Goal: Information Seeking & Learning: Learn about a topic

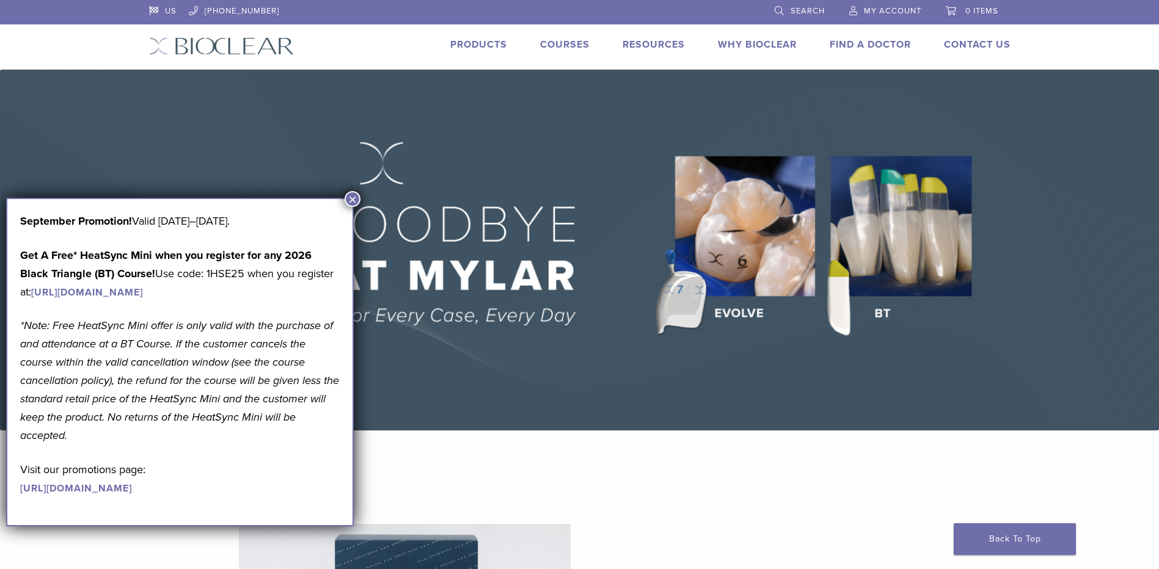
click at [351, 201] on button "×" at bounding box center [352, 199] width 16 height 16
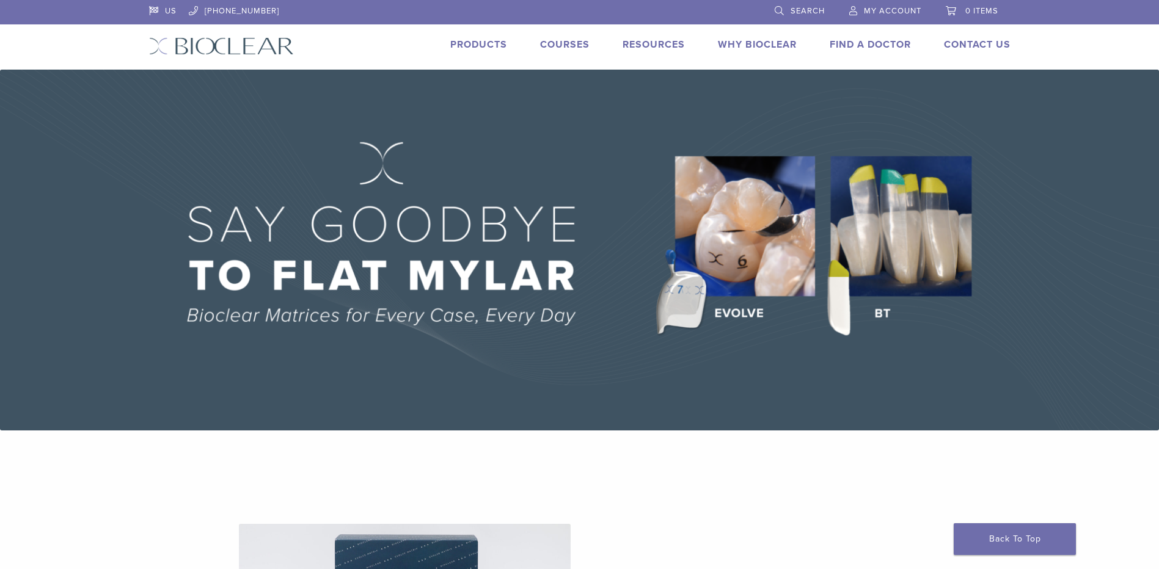
click at [464, 48] on link "Products" at bounding box center [478, 44] width 57 height 12
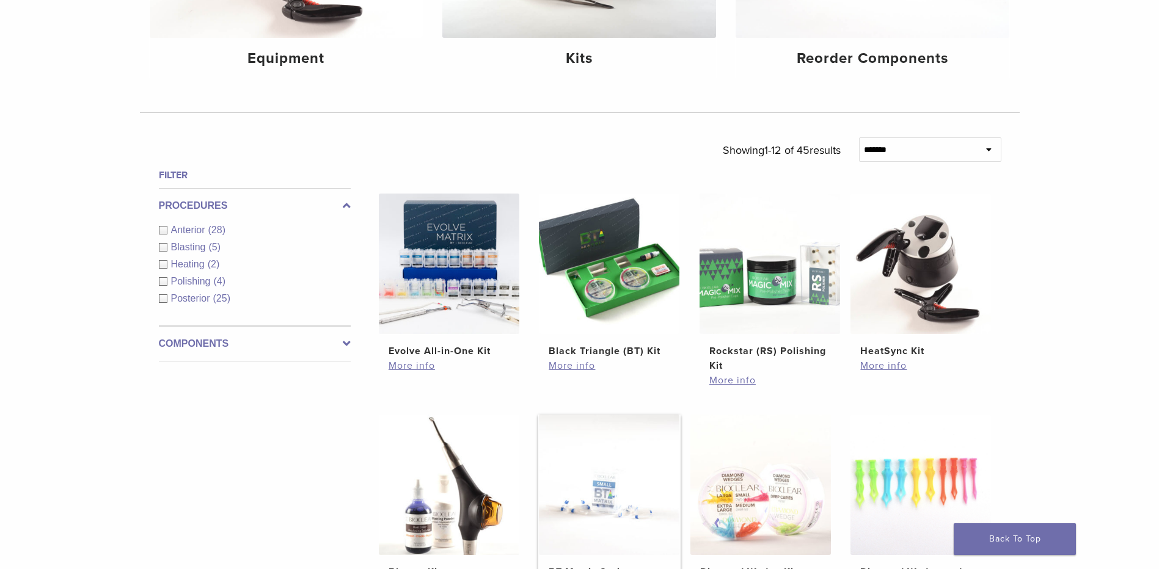
scroll to position [305, 0]
click at [451, 307] on img at bounding box center [449, 264] width 140 height 140
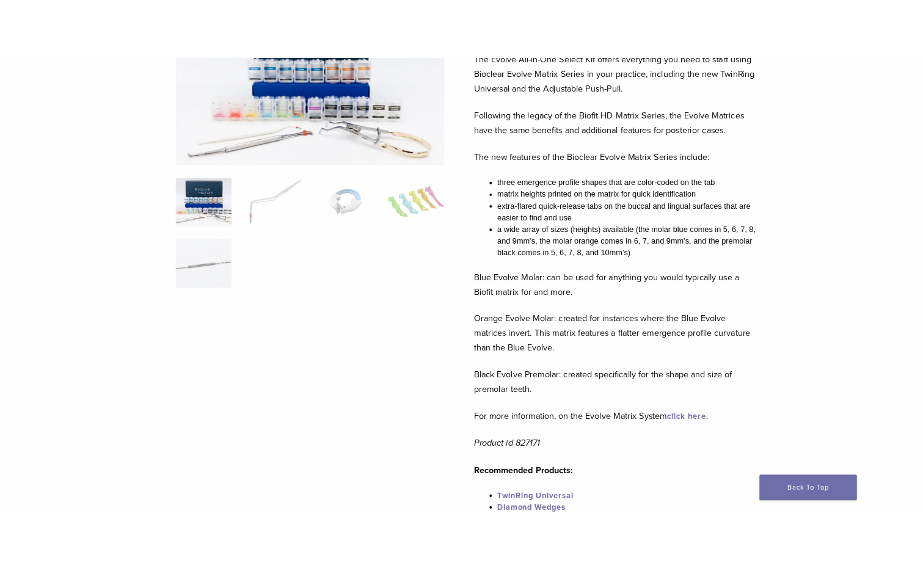
scroll to position [61, 0]
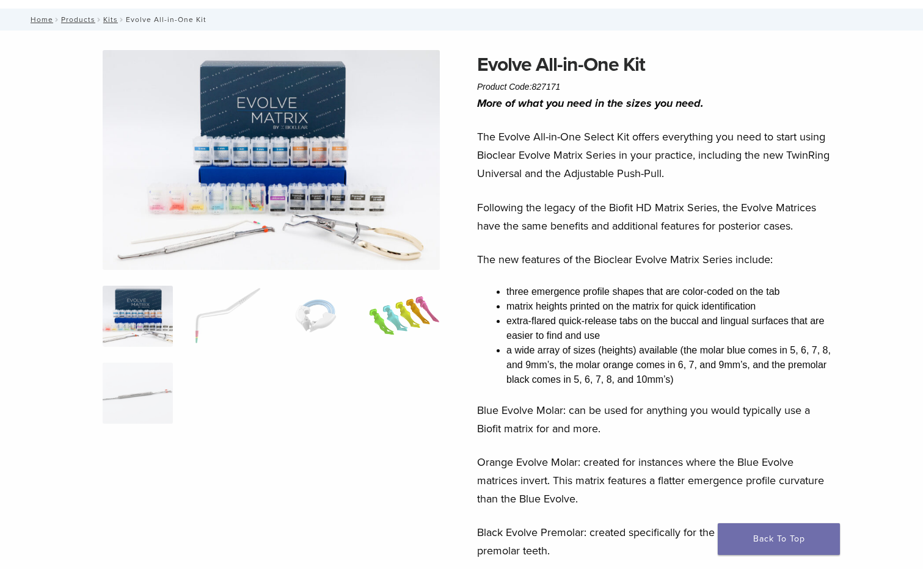
click at [396, 329] on img at bounding box center [404, 316] width 70 height 61
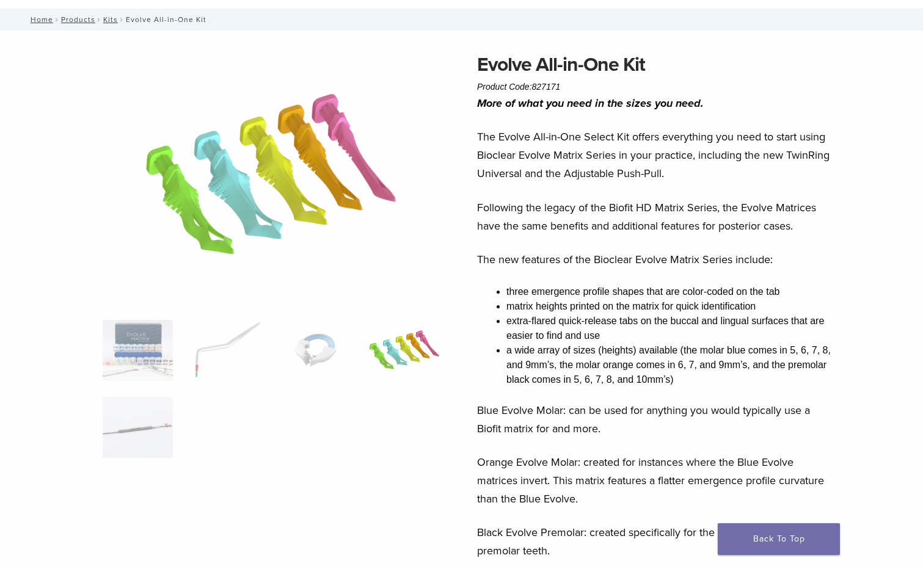
click at [176, 332] on ol at bounding box center [270, 397] width 355 height 154
click at [144, 343] on img at bounding box center [138, 350] width 70 height 61
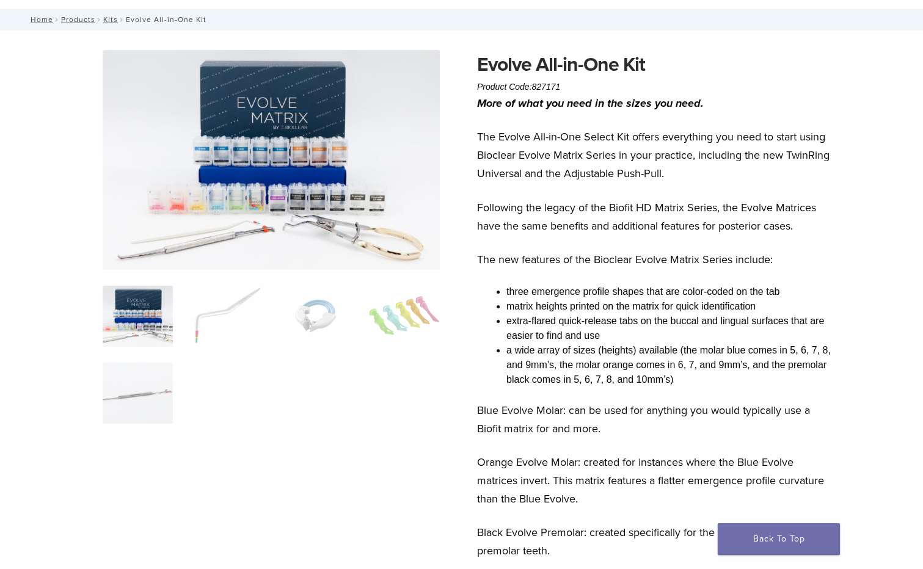
drag, startPoint x: 718, startPoint y: 274, endPoint x: 713, endPoint y: 285, distance: 12.0
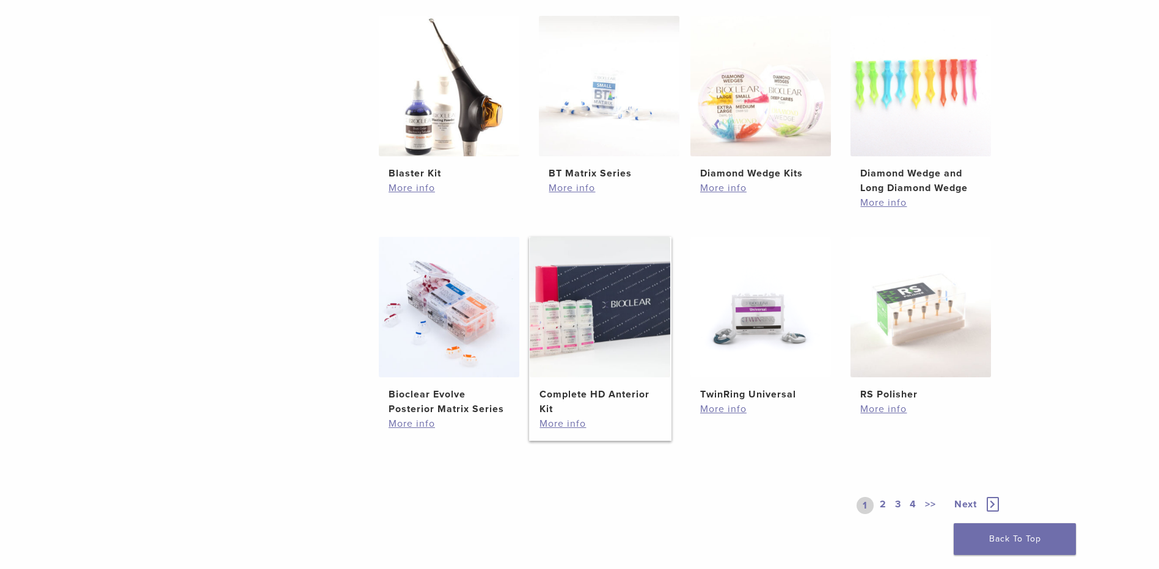
scroll to position [733, 0]
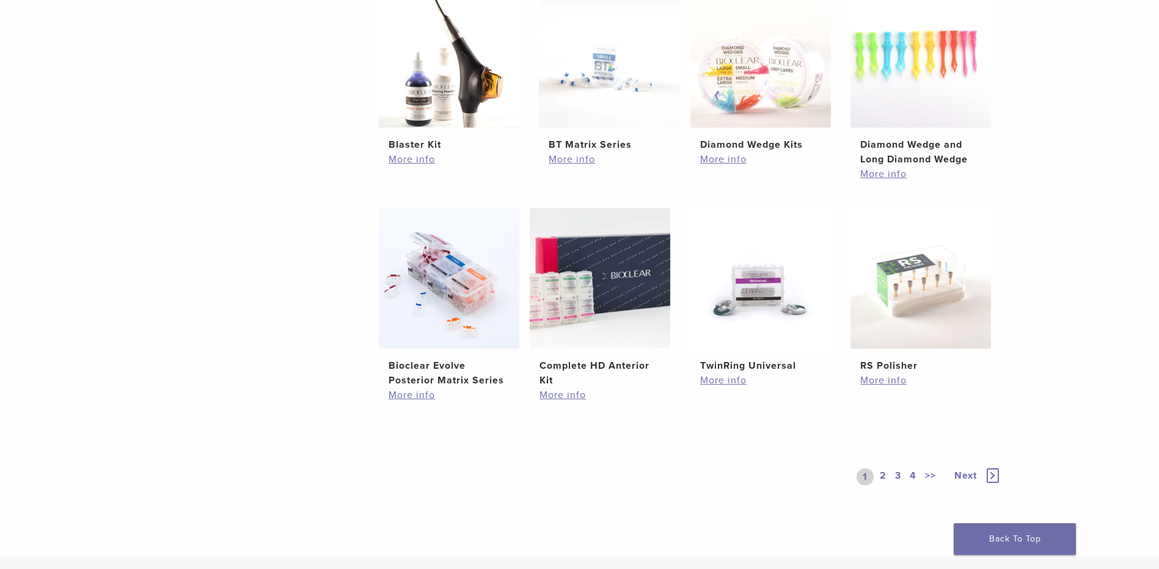
click at [883, 481] on link "2" at bounding box center [883, 476] width 12 height 17
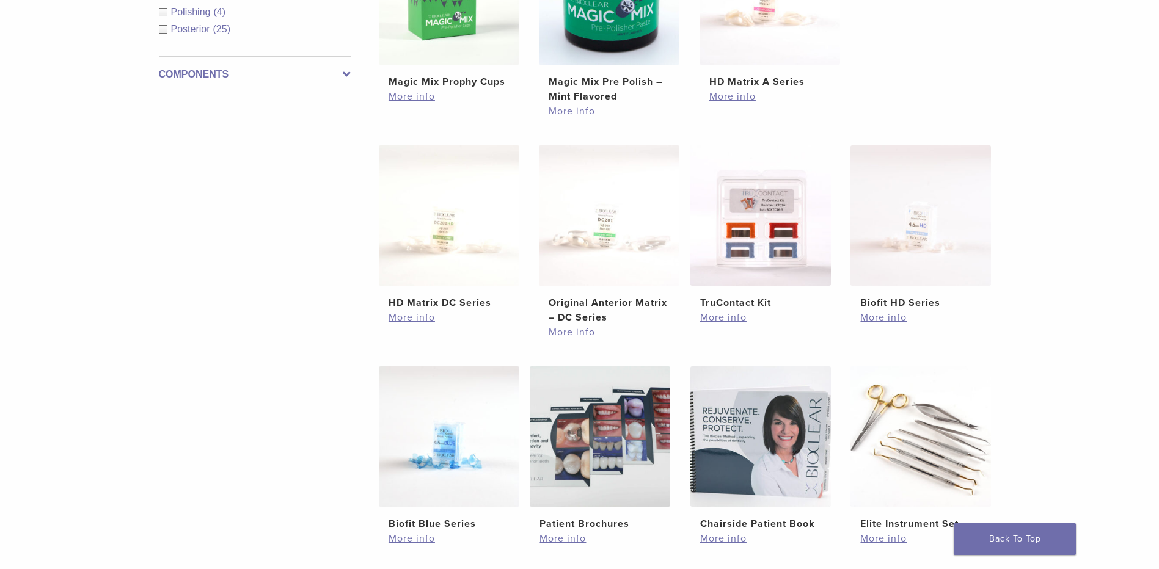
scroll to position [733, 0]
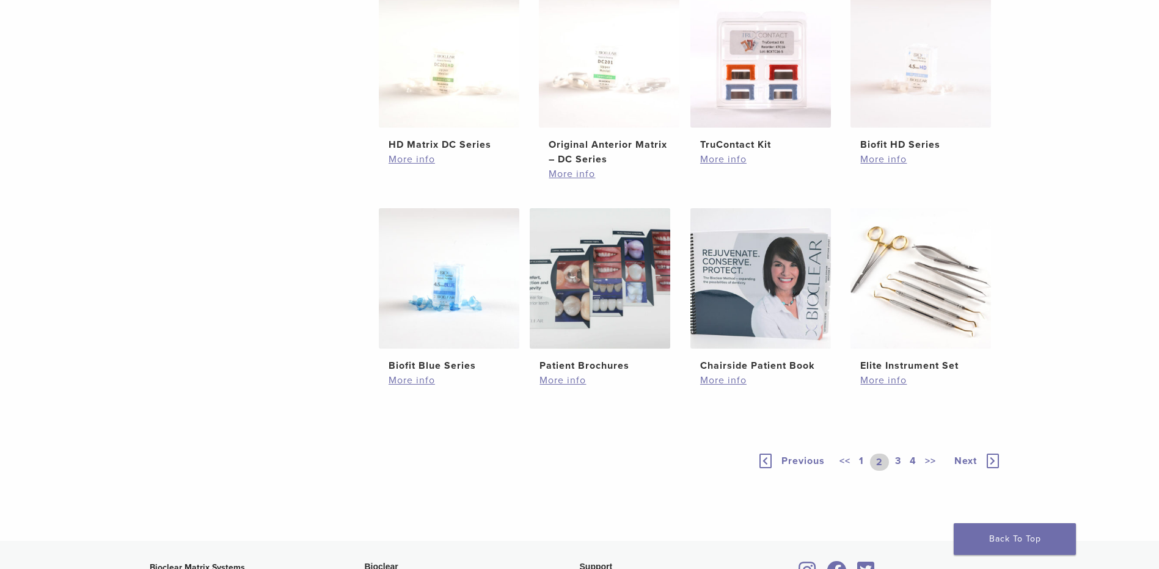
click at [893, 454] on link "3" at bounding box center [897, 462] width 11 height 17
click at [472, 291] on img at bounding box center [449, 278] width 140 height 140
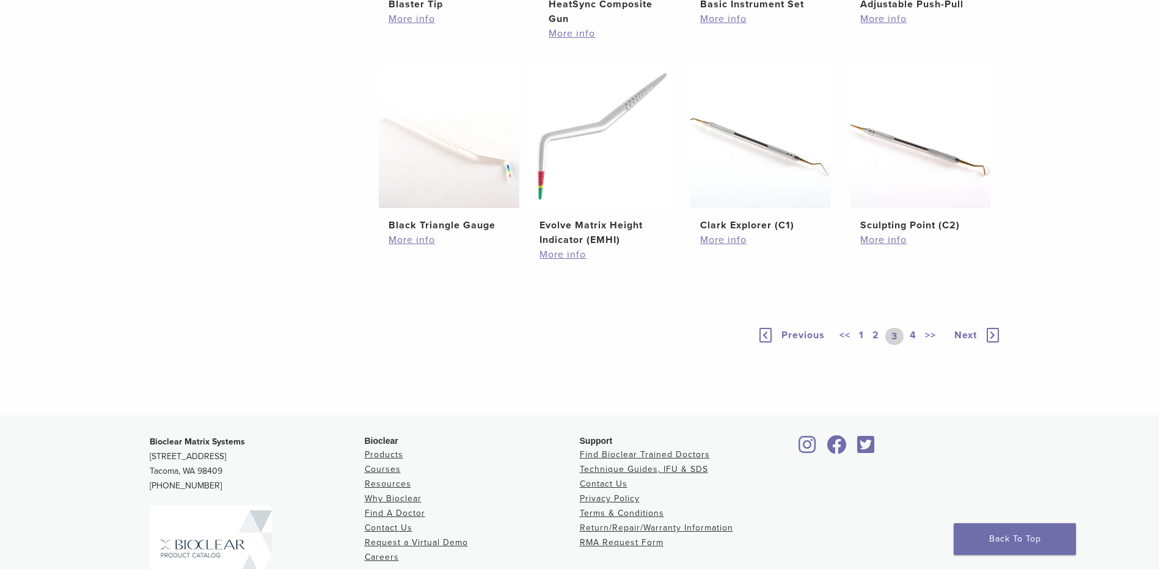
scroll to position [611, 0]
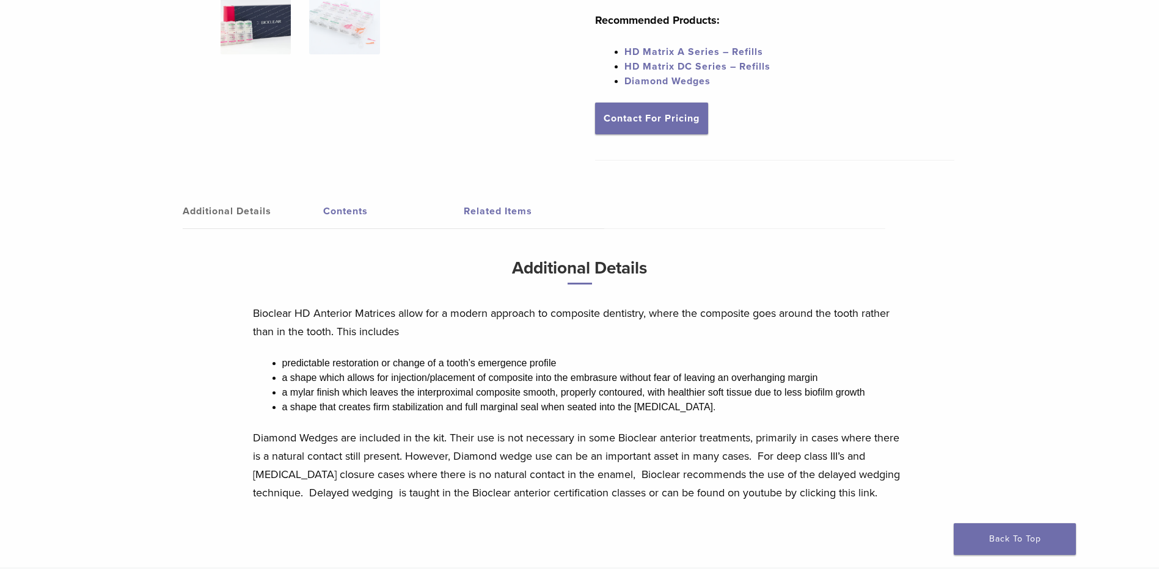
scroll to position [366, 0]
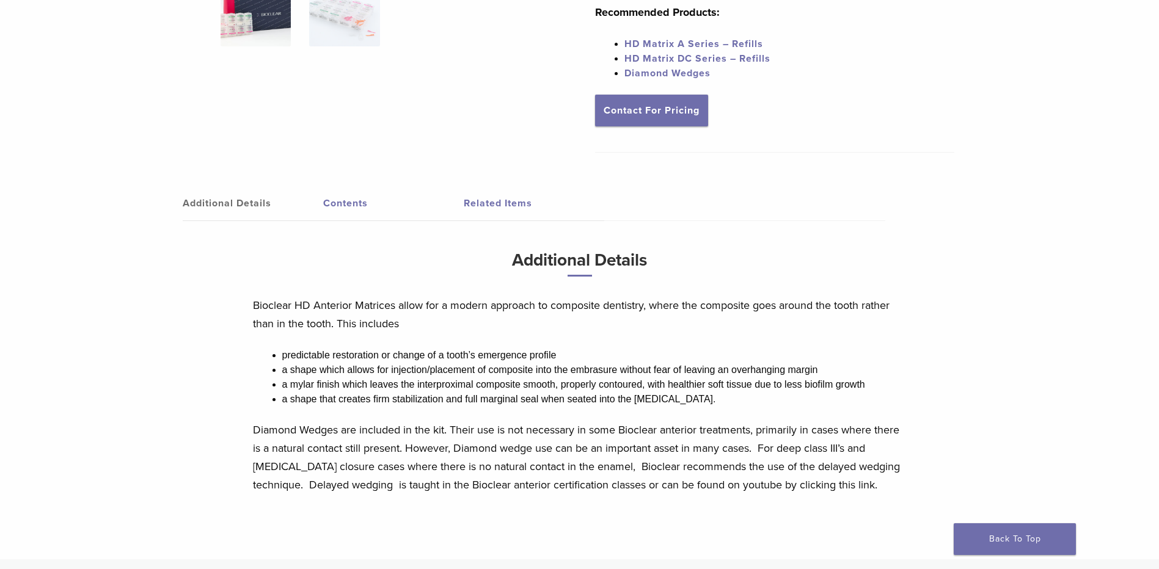
click at [343, 203] on link "Contents" at bounding box center [393, 203] width 140 height 34
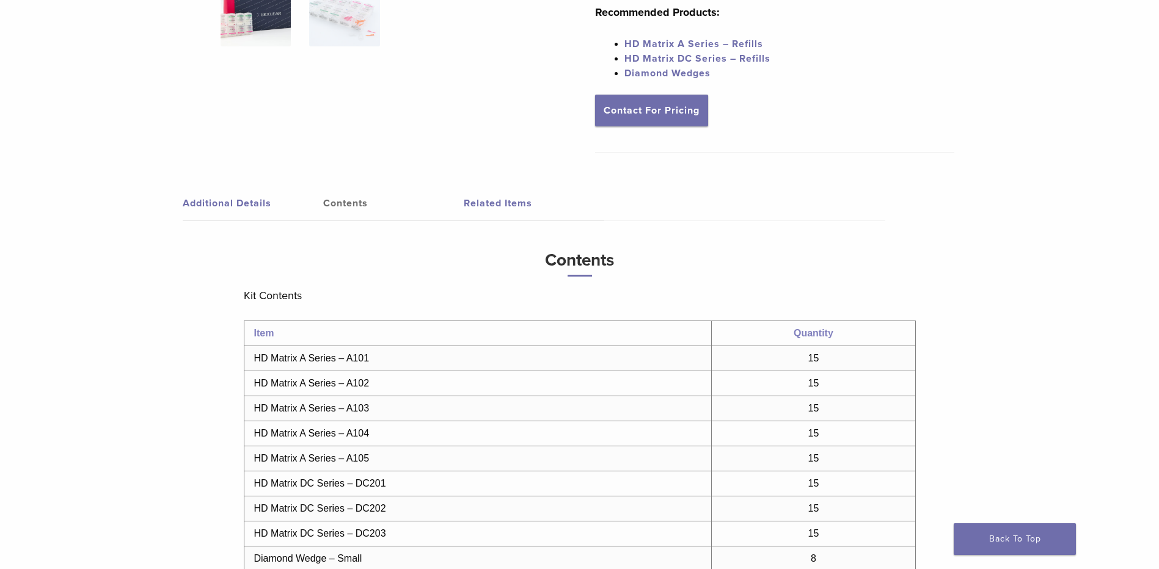
click at [495, 207] on link "Related Items" at bounding box center [534, 203] width 140 height 34
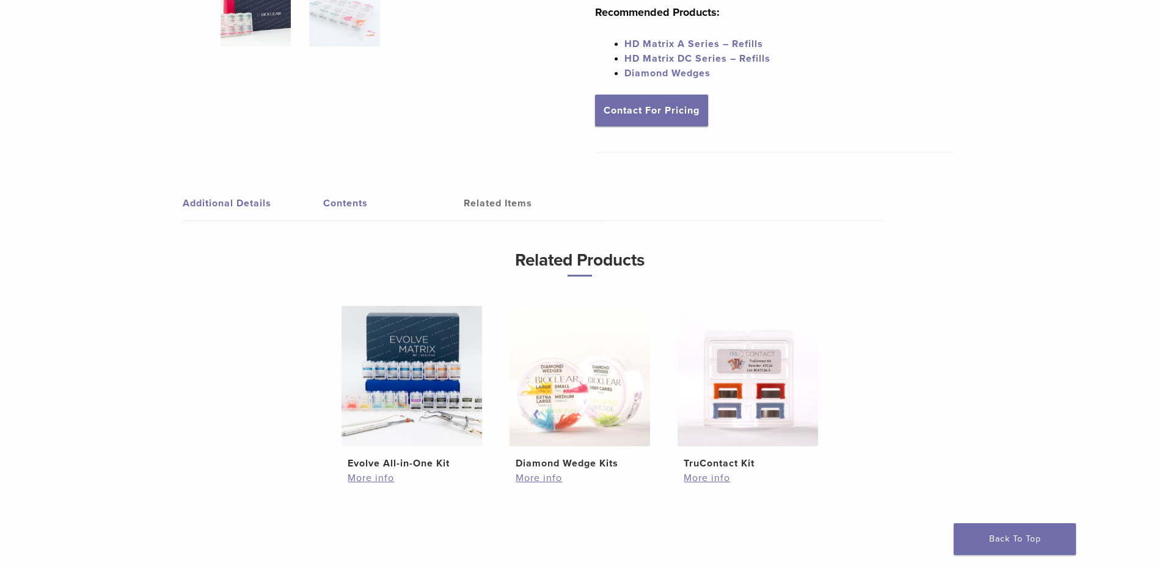
click at [264, 197] on link "Additional Details" at bounding box center [253, 203] width 140 height 34
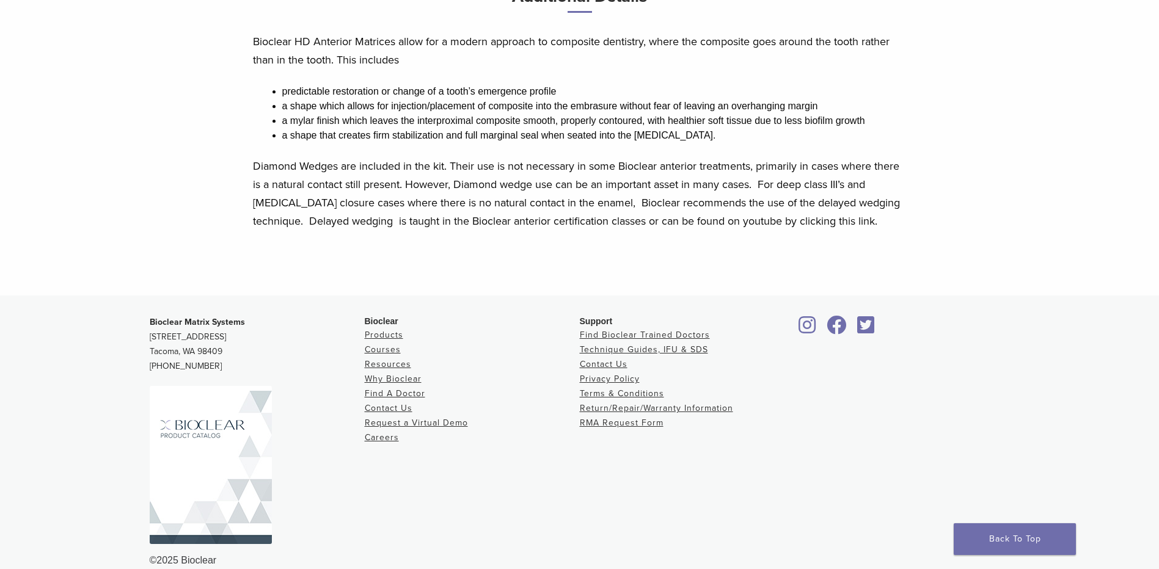
scroll to position [650, 0]
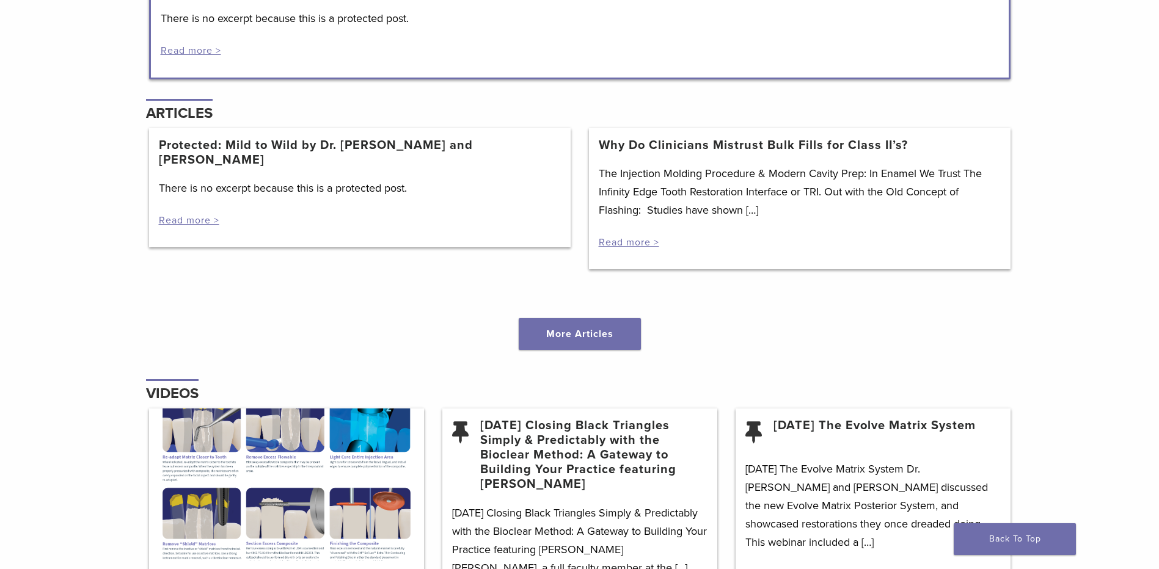
scroll to position [1466, 0]
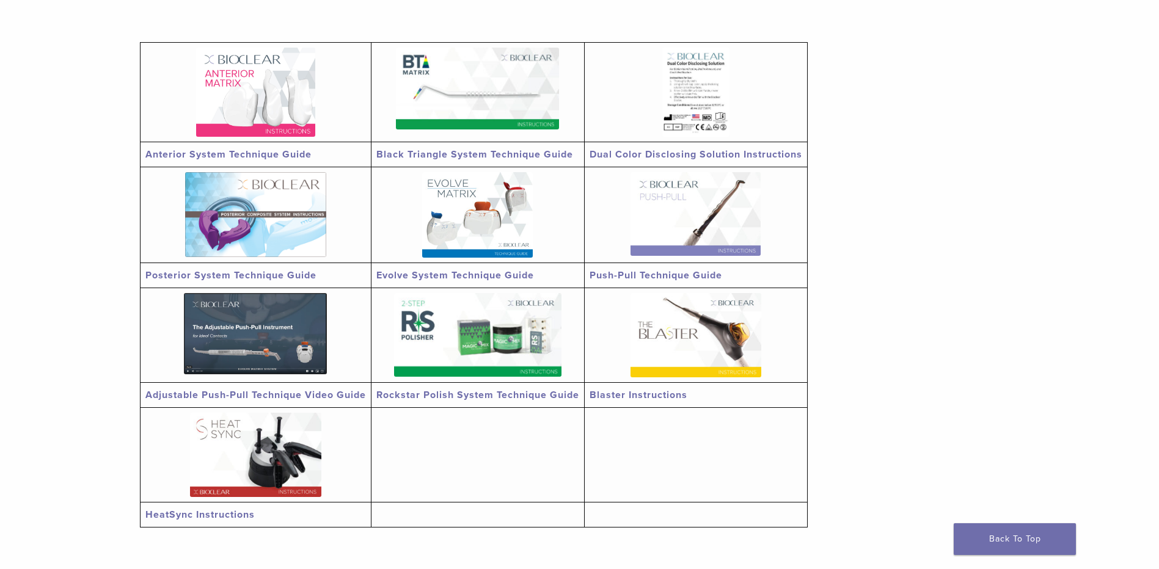
scroll to position [244, 0]
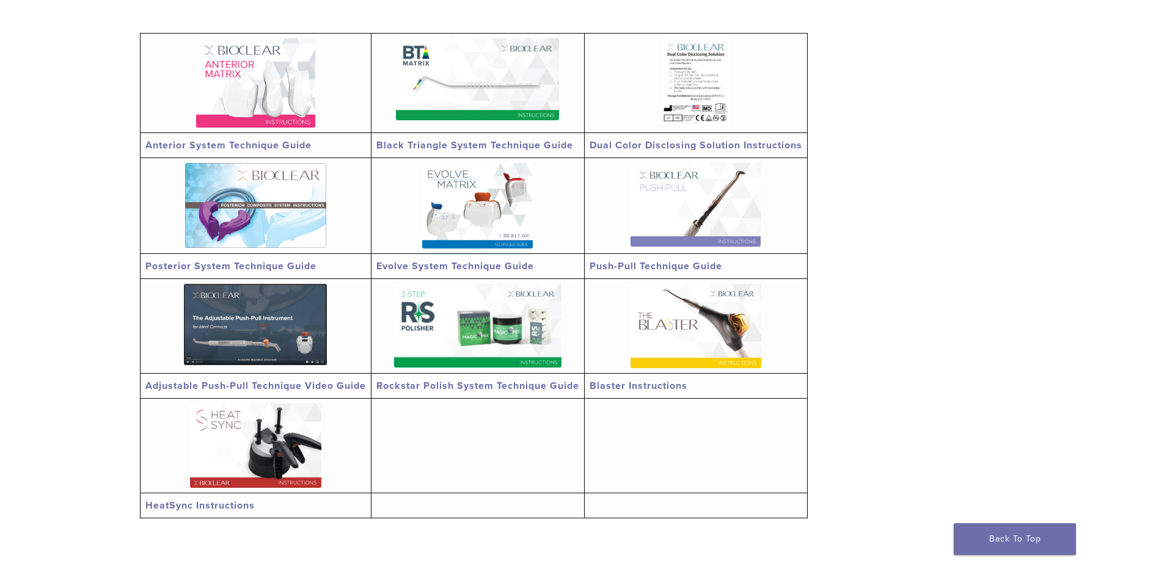
click at [268, 339] on img at bounding box center [255, 324] width 143 height 81
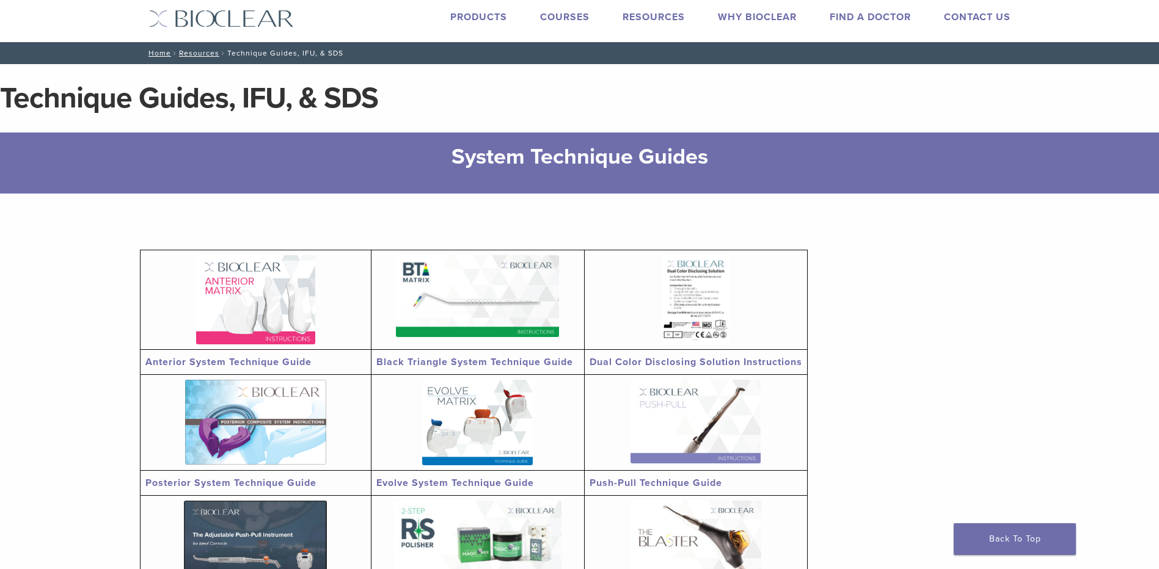
scroll to position [0, 0]
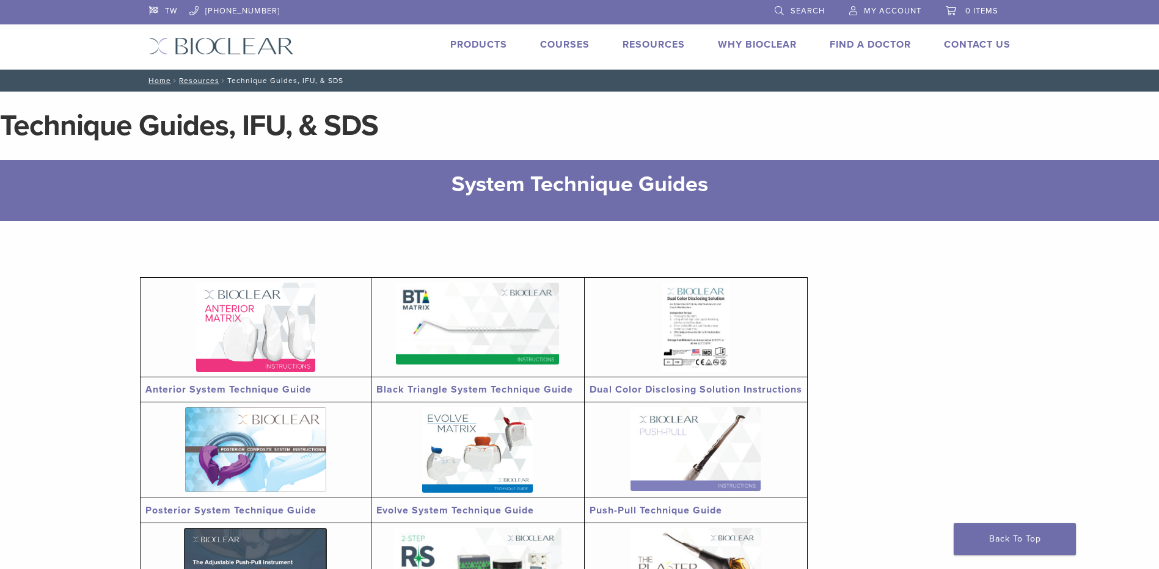
click at [498, 431] on img at bounding box center [477, 450] width 111 height 86
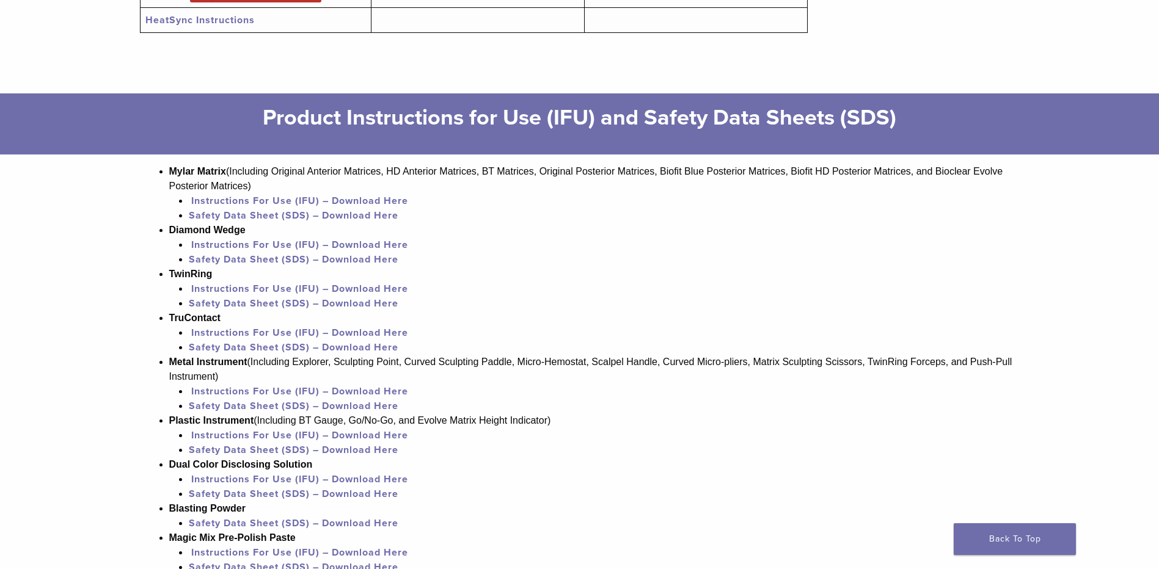
scroll to position [733, 0]
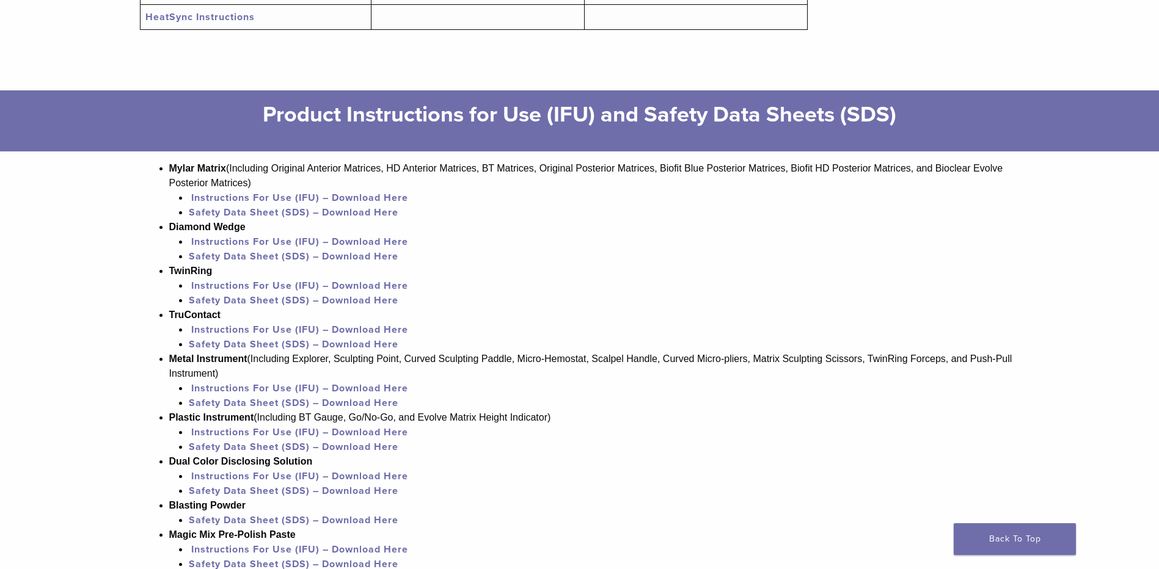
click at [79, 352] on div "System Technique Guides Anterior System Technique Guide Black Triangle System T…" at bounding box center [579, 72] width 1159 height 1290
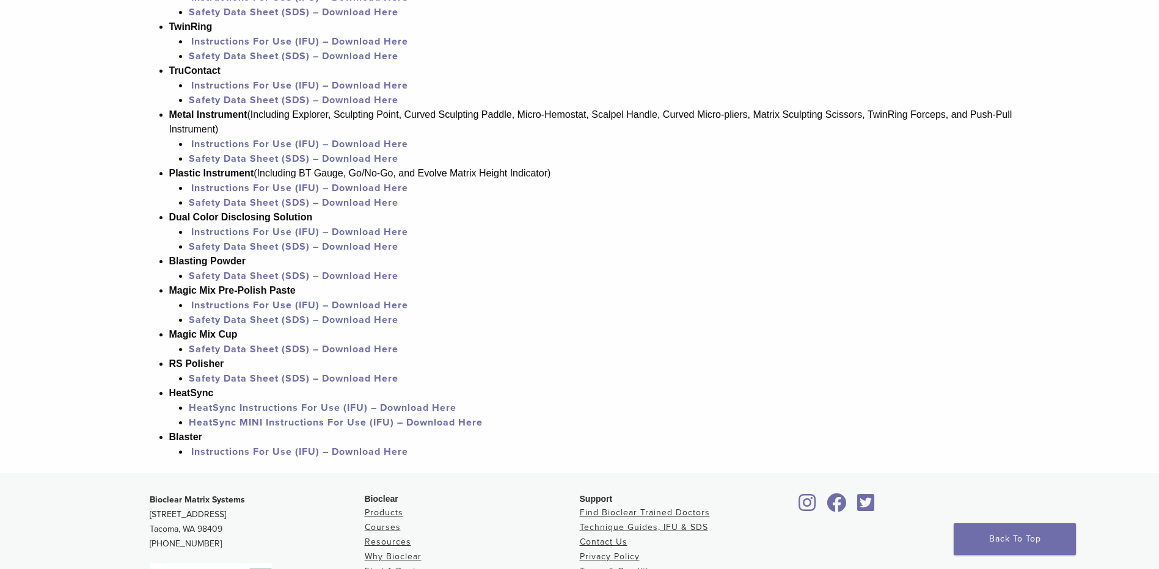
scroll to position [1160, 0]
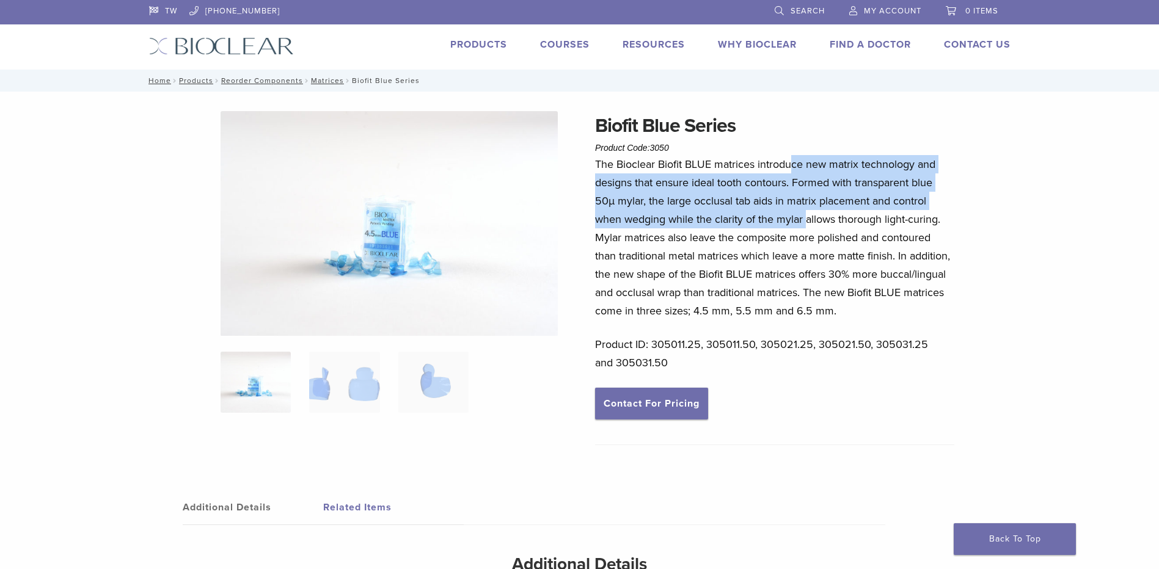
drag, startPoint x: 794, startPoint y: 162, endPoint x: 808, endPoint y: 218, distance: 57.3
click at [808, 218] on p "The Bioclear Biofit BLUE matrices introduce new matrix technology and designs t…" at bounding box center [774, 237] width 359 height 165
drag, startPoint x: 808, startPoint y: 218, endPoint x: 696, endPoint y: 214, distance: 111.8
click at [696, 214] on p "The Bioclear Biofit BLUE matrices introduce new matrix technology and designs t…" at bounding box center [774, 237] width 359 height 165
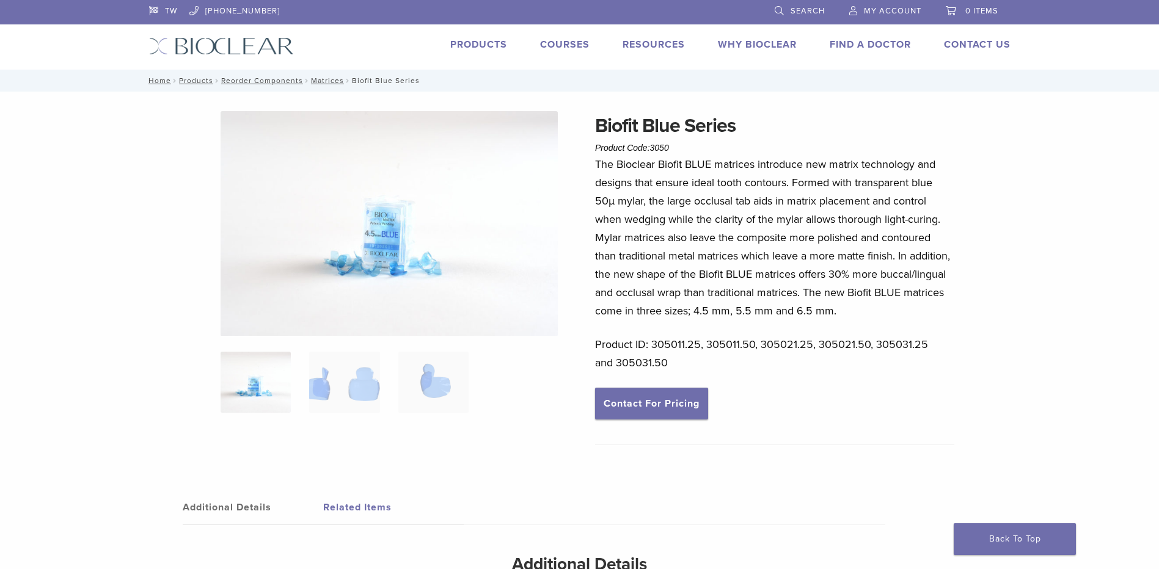
click at [757, 308] on p "The Bioclear Biofit BLUE matrices introduce new matrix technology and designs t…" at bounding box center [774, 237] width 359 height 165
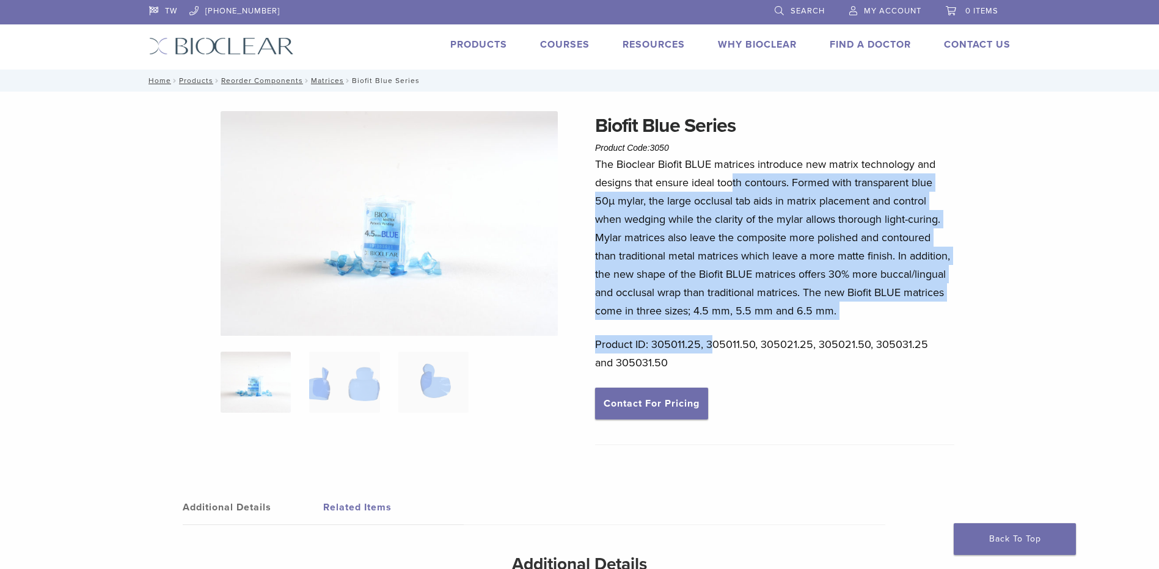
drag, startPoint x: 732, startPoint y: 191, endPoint x: 710, endPoint y: 344, distance: 155.0
click at [710, 344] on div "The Bioclear Biofit BLUE matrices introduce new matrix technology and designs t…" at bounding box center [774, 271] width 359 height 233
drag, startPoint x: 710, startPoint y: 344, endPoint x: 914, endPoint y: 208, distance: 245.8
click at [914, 208] on p "The Bioclear Biofit BLUE matrices introduce new matrix technology and designs t…" at bounding box center [774, 237] width 359 height 165
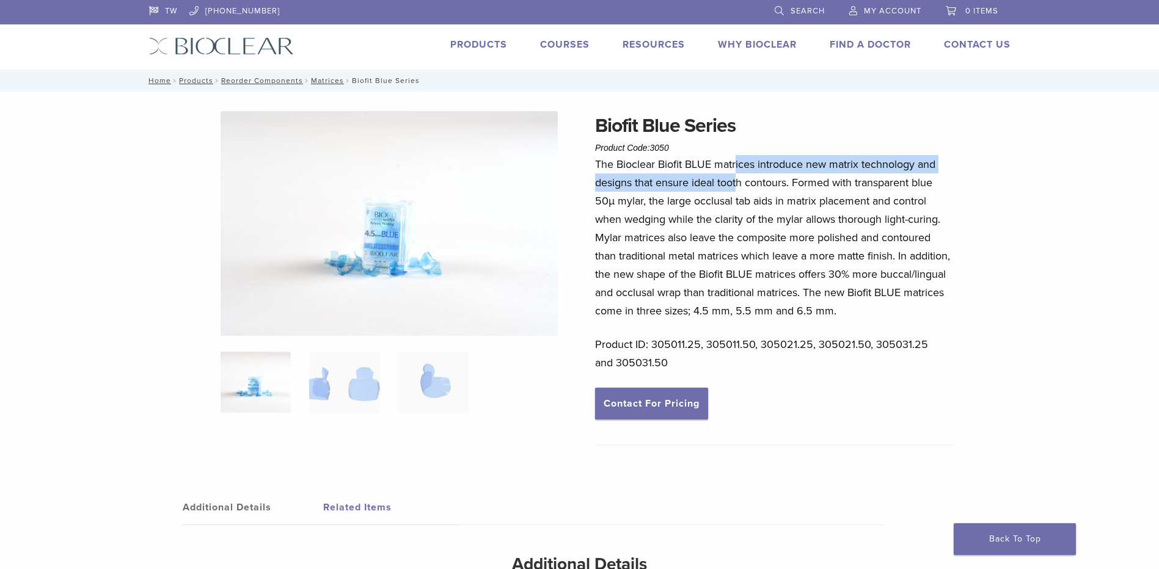
drag, startPoint x: 737, startPoint y: 172, endPoint x: 740, endPoint y: 198, distance: 27.1
click at [740, 198] on p "The Bioclear Biofit BLUE matrices introduce new matrix technology and designs t…" at bounding box center [774, 237] width 359 height 165
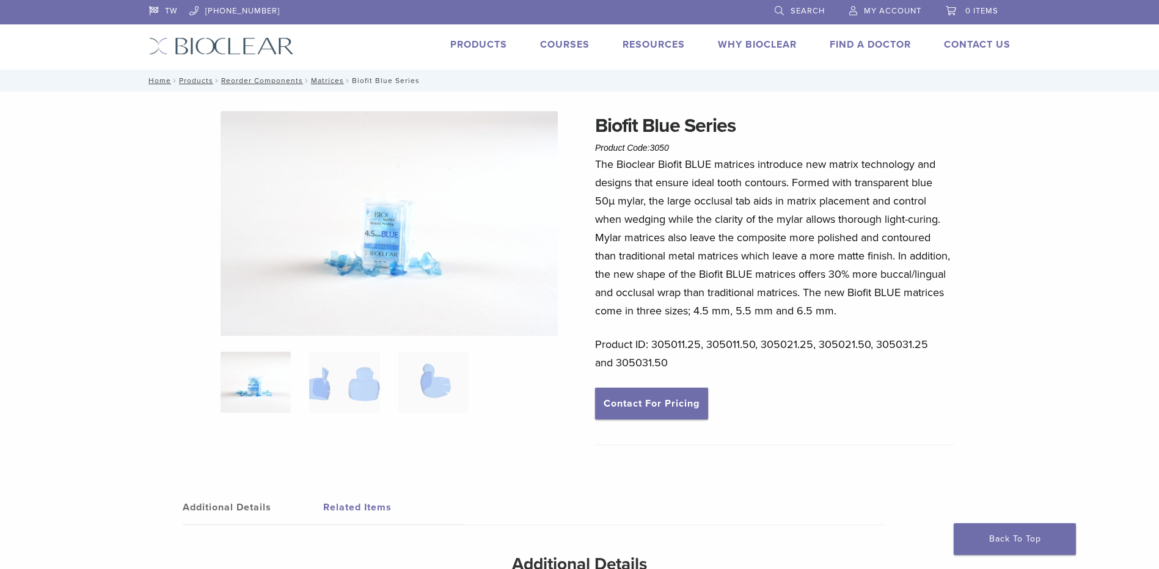
drag, startPoint x: 740, startPoint y: 198, endPoint x: 760, endPoint y: 236, distance: 42.6
click at [767, 241] on p "The Bioclear Biofit BLUE matrices introduce new matrix technology and designs t…" at bounding box center [774, 237] width 359 height 165
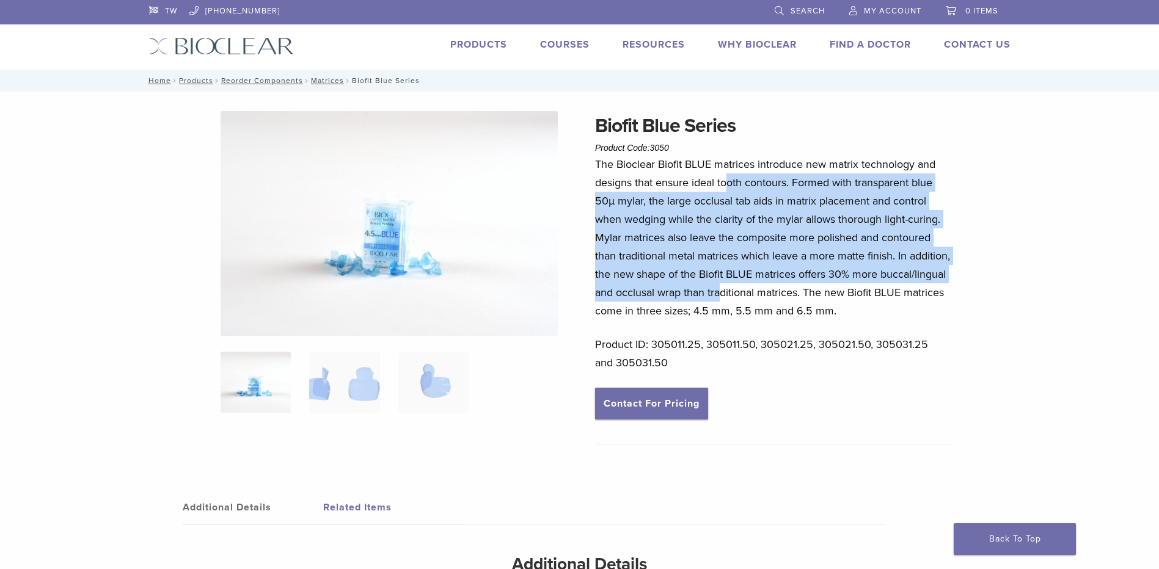
drag, startPoint x: 725, startPoint y: 188, endPoint x: 715, endPoint y: 290, distance: 103.1
click at [715, 290] on p "The Bioclear Biofit BLUE matrices introduce new matrix technology and designs t…" at bounding box center [774, 237] width 359 height 165
drag, startPoint x: 715, startPoint y: 290, endPoint x: 628, endPoint y: 257, distance: 93.4
click at [628, 257] on p "The Bioclear Biofit BLUE matrices introduce new matrix technology and designs t…" at bounding box center [774, 237] width 359 height 165
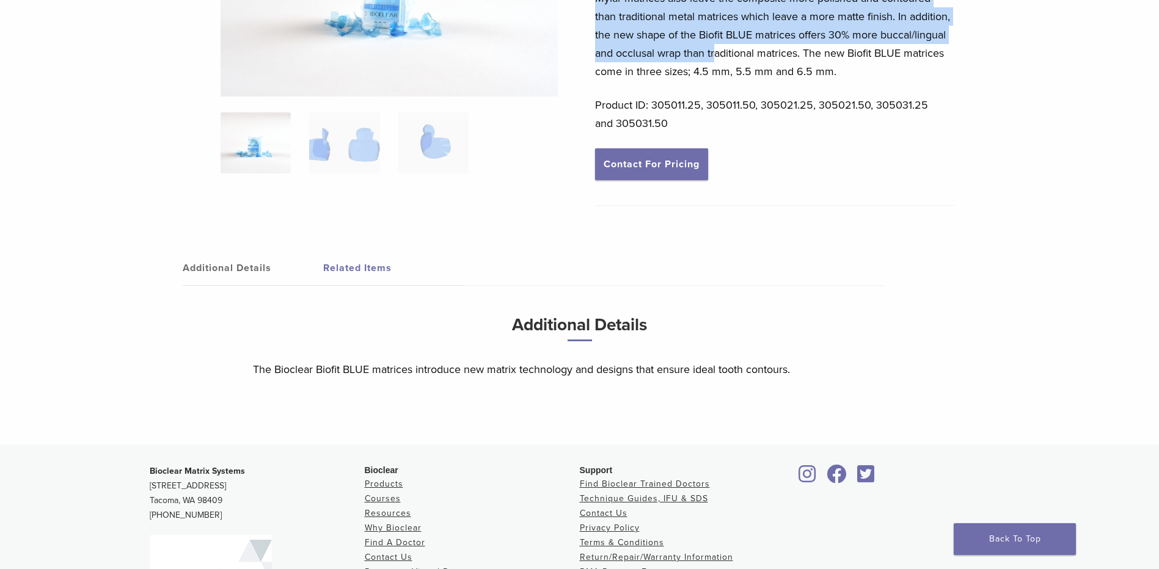
scroll to position [244, 0]
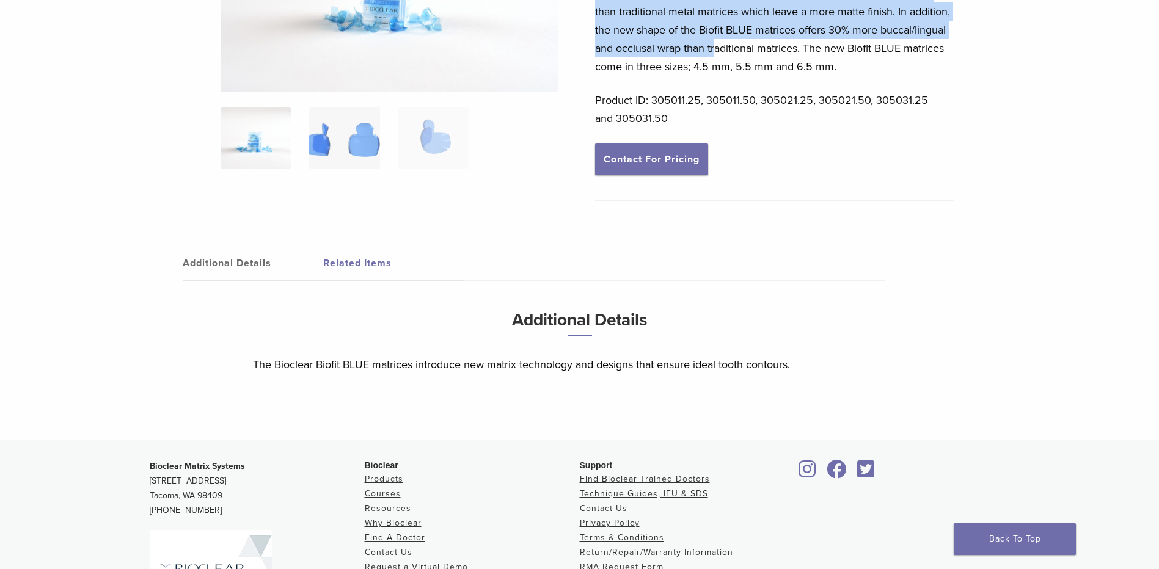
click at [322, 151] on img at bounding box center [344, 137] width 70 height 61
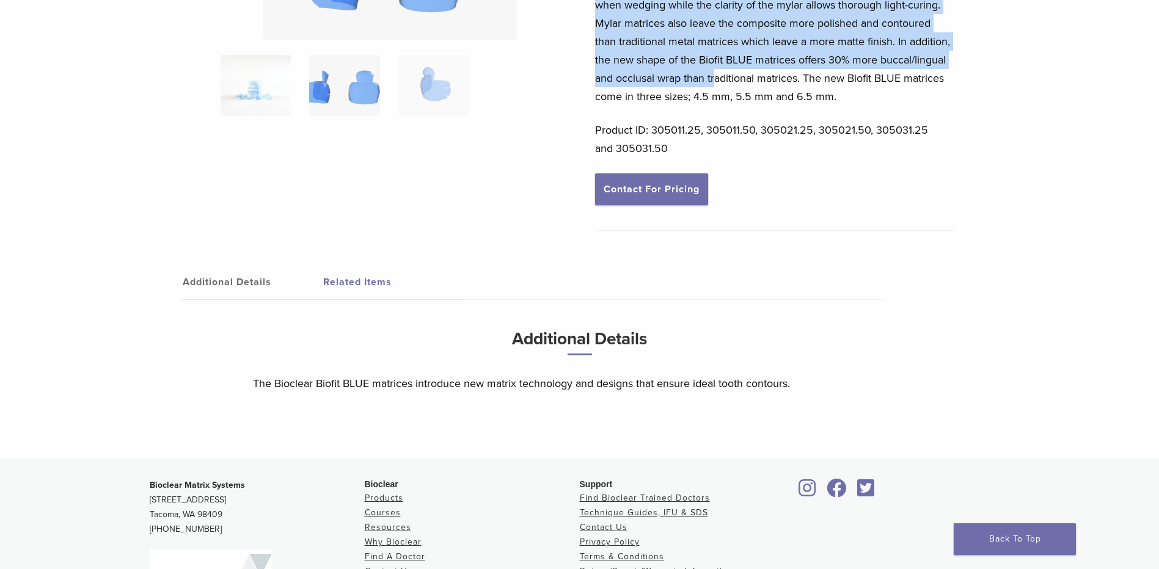
scroll to position [0, 0]
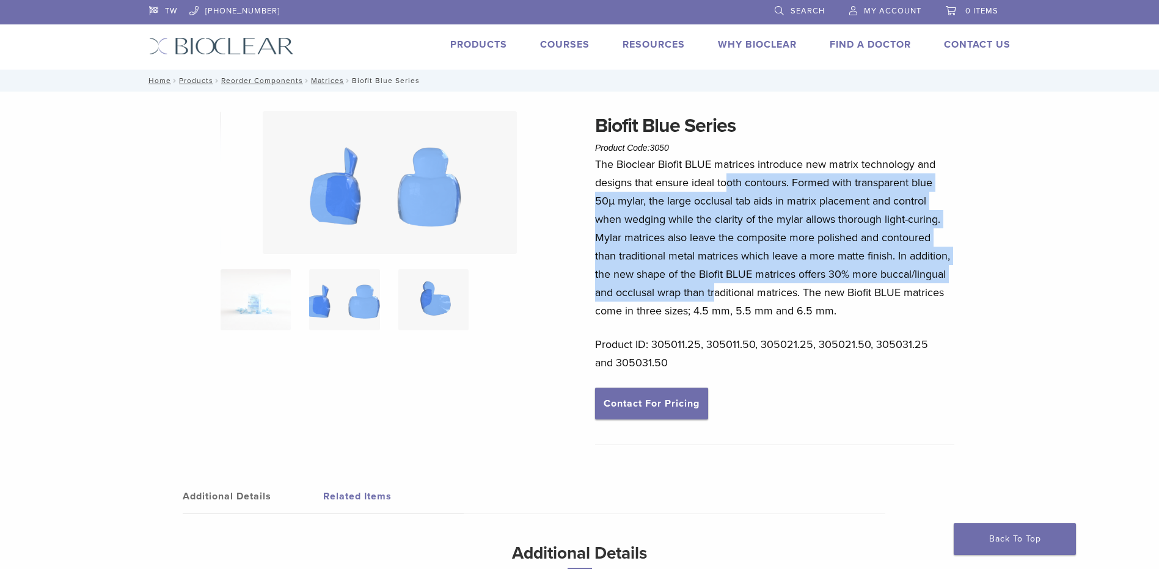
click at [424, 315] on img at bounding box center [433, 299] width 70 height 61
